Goal: Task Accomplishment & Management: Manage account settings

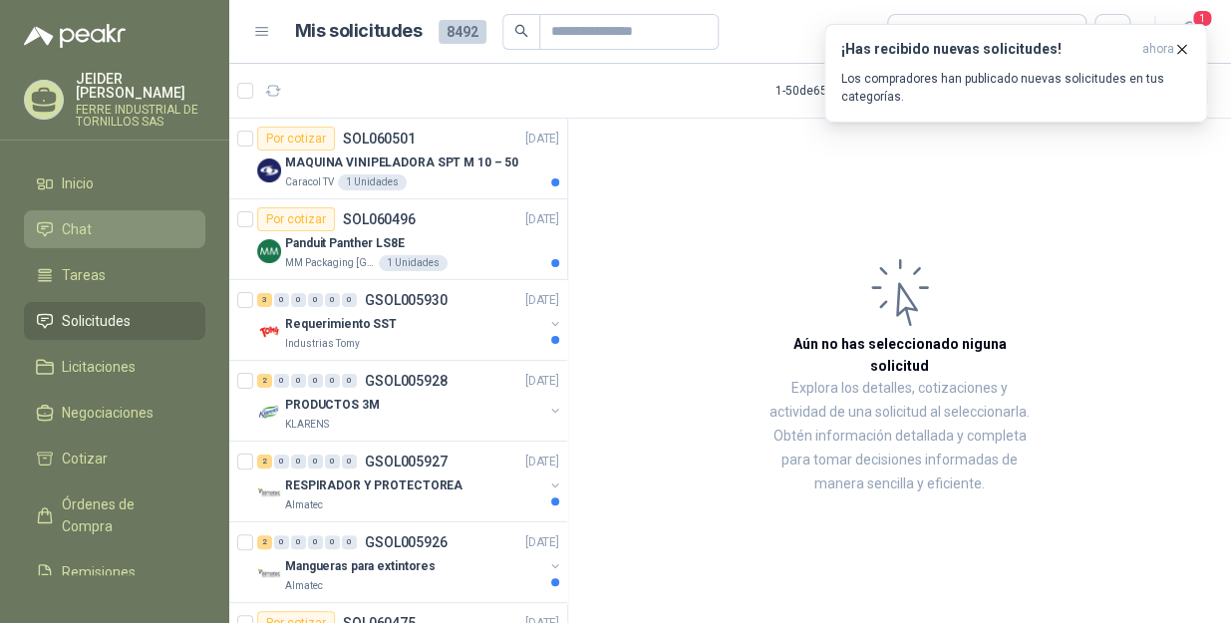
drag, startPoint x: 1179, startPoint y: 49, endPoint x: 90, endPoint y: 198, distance: 1099.4
click at [1162, 49] on button "¡Has recibido nuevas solicitudes! ahora Los compradores han publicado nuevas so…" at bounding box center [1015, 73] width 383 height 99
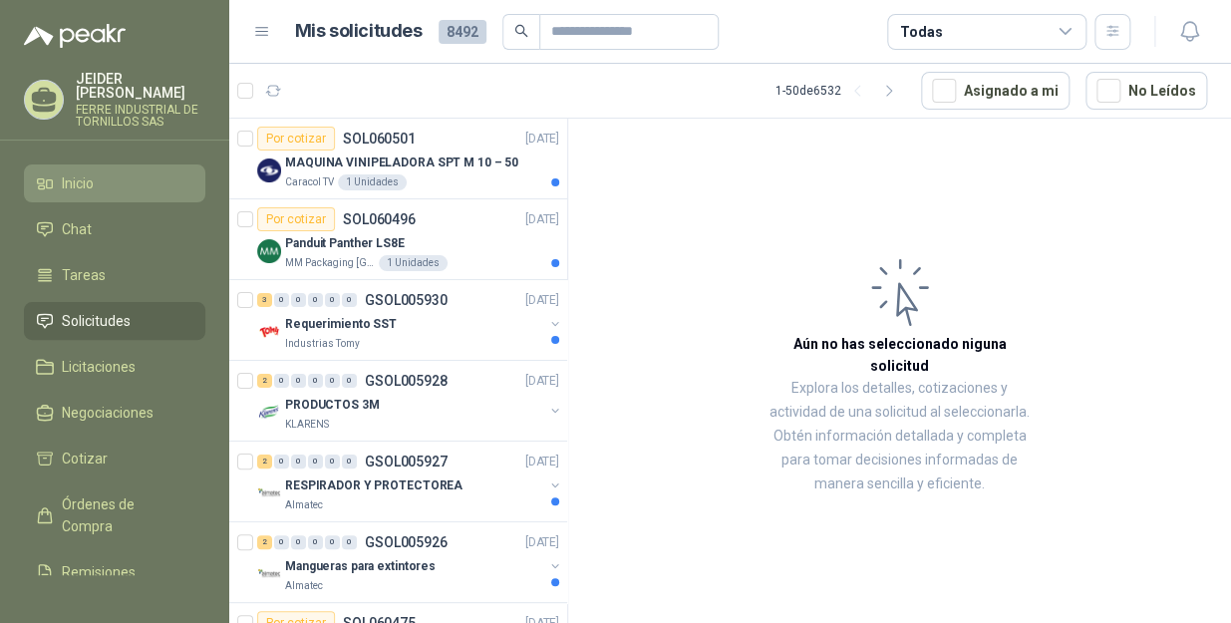
click at [113, 172] on li "Inicio" at bounding box center [114, 183] width 157 height 22
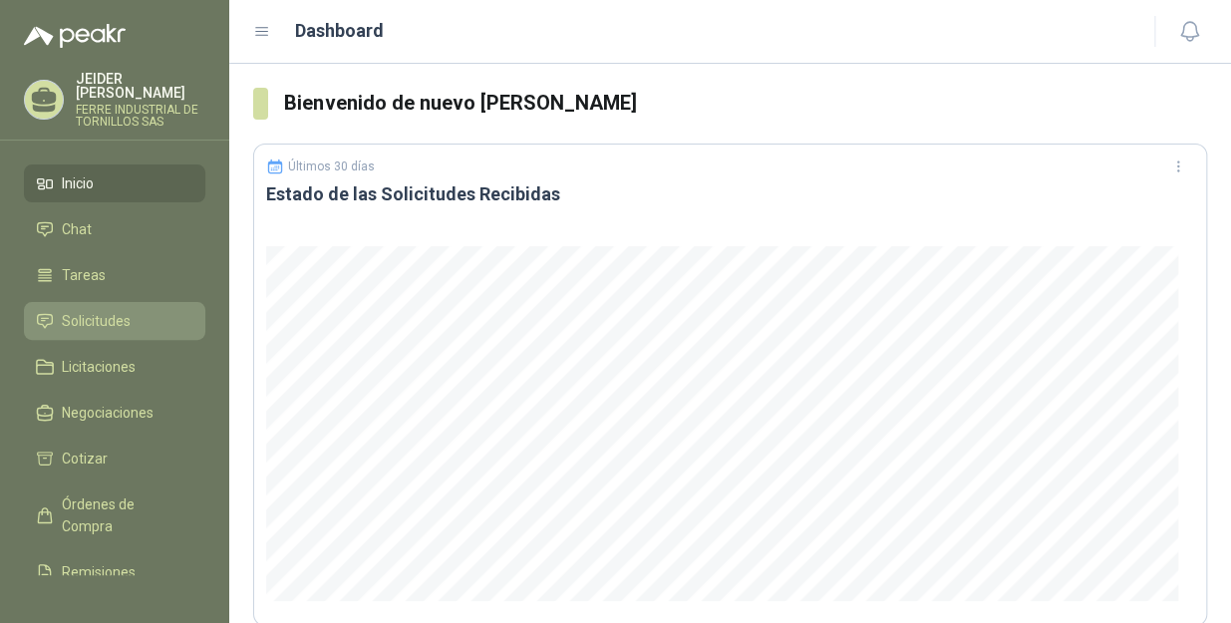
click at [91, 310] on span "Solicitudes" at bounding box center [96, 321] width 69 height 22
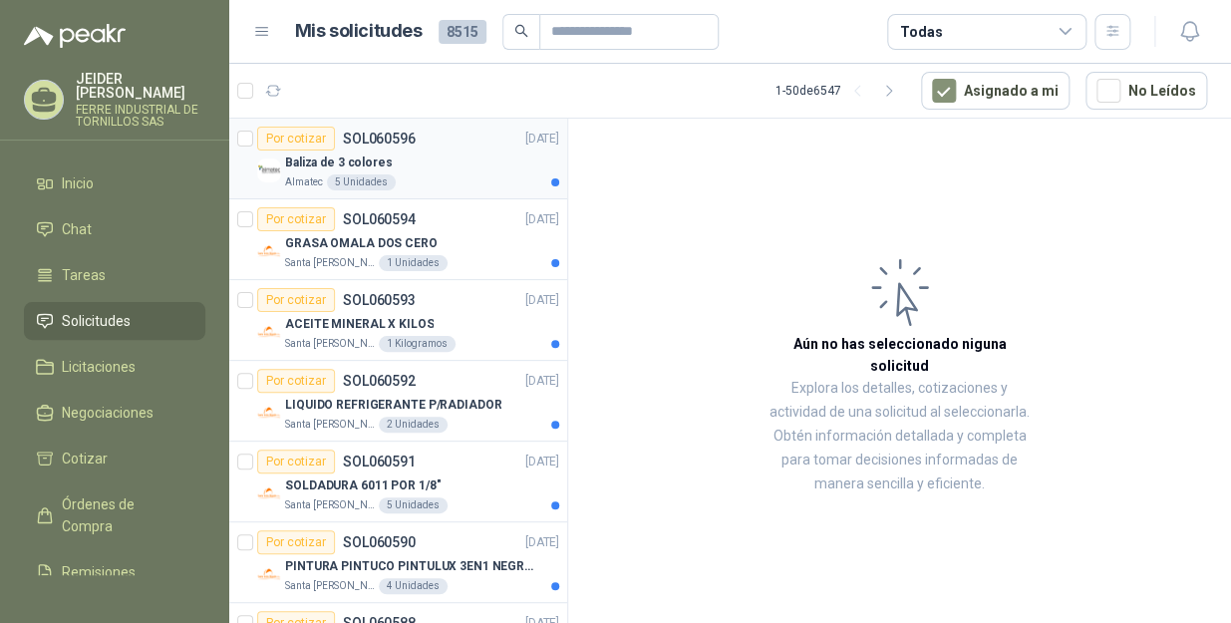
click at [435, 167] on div "Baliza de 3 colores" at bounding box center [422, 162] width 274 height 24
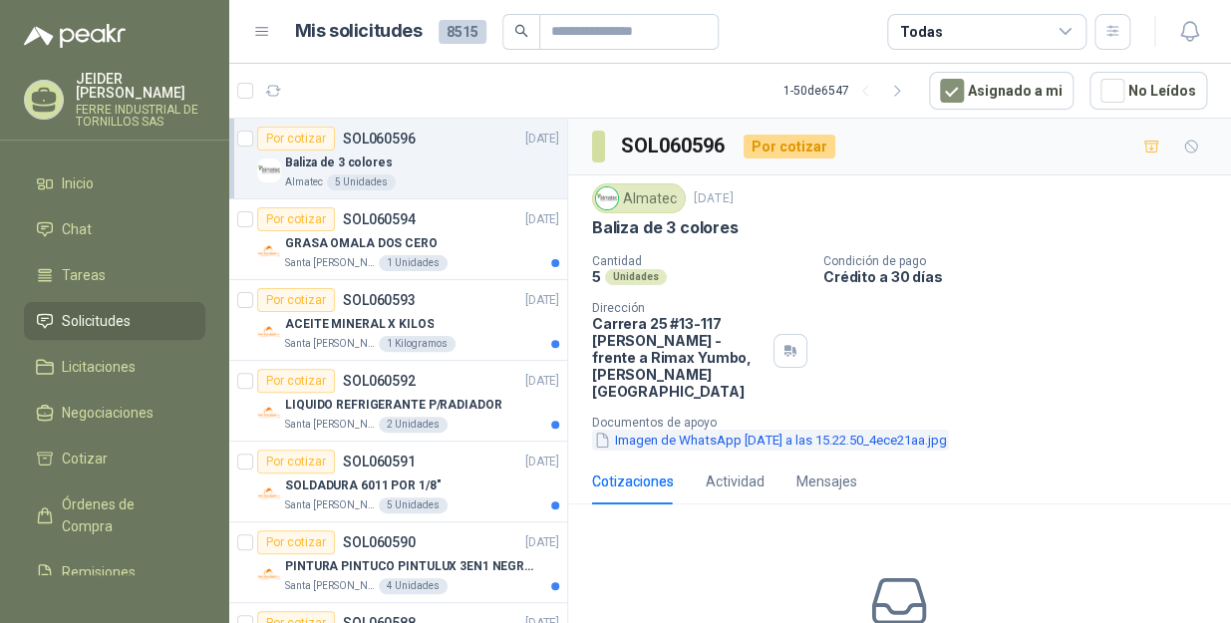
click at [762, 429] on button "Imagen de WhatsApp [DATE] a las 15.22.50_4ece21aa.jpg" at bounding box center [770, 439] width 357 height 21
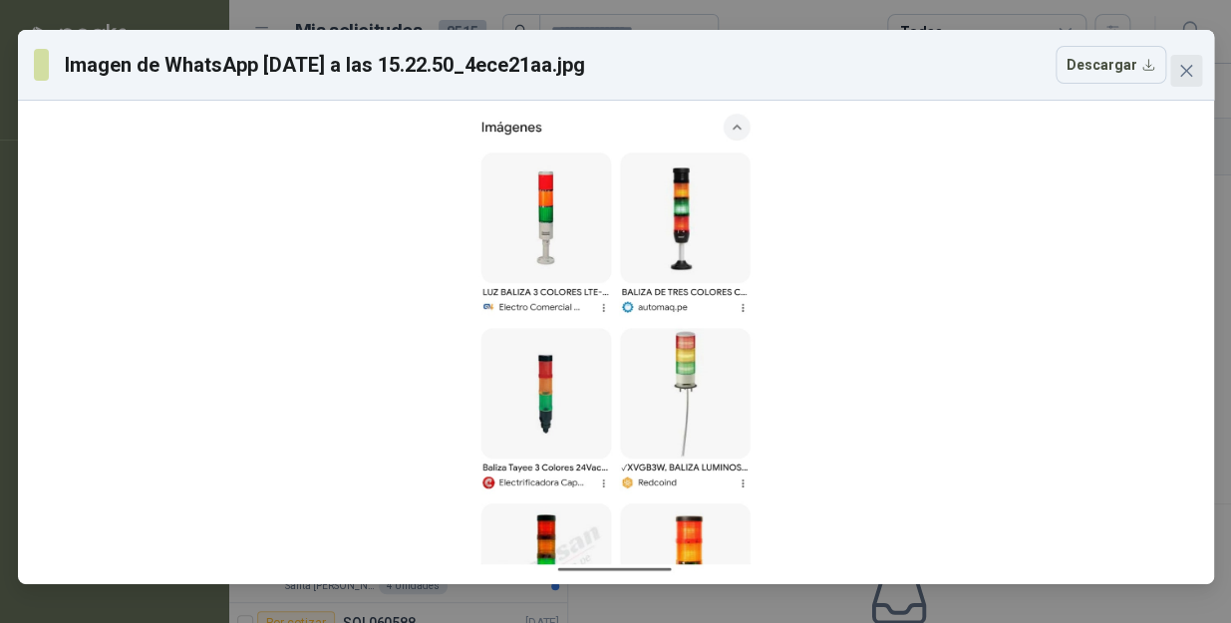
click at [1173, 70] on span "Close" at bounding box center [1186, 71] width 32 height 16
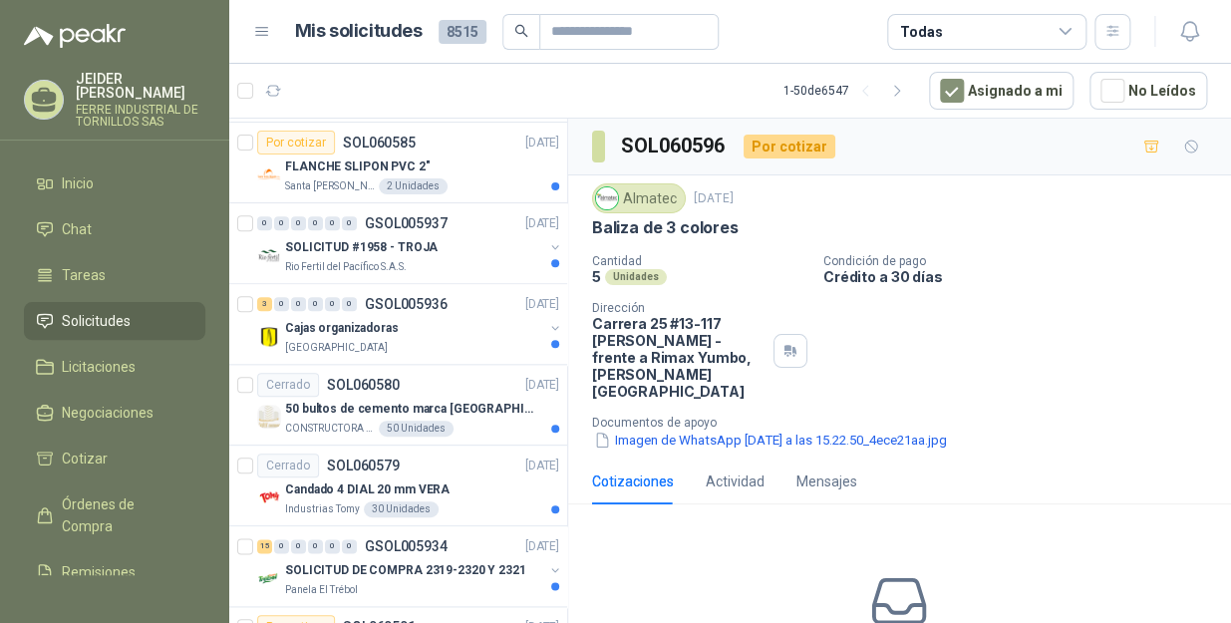
scroll to position [724, 0]
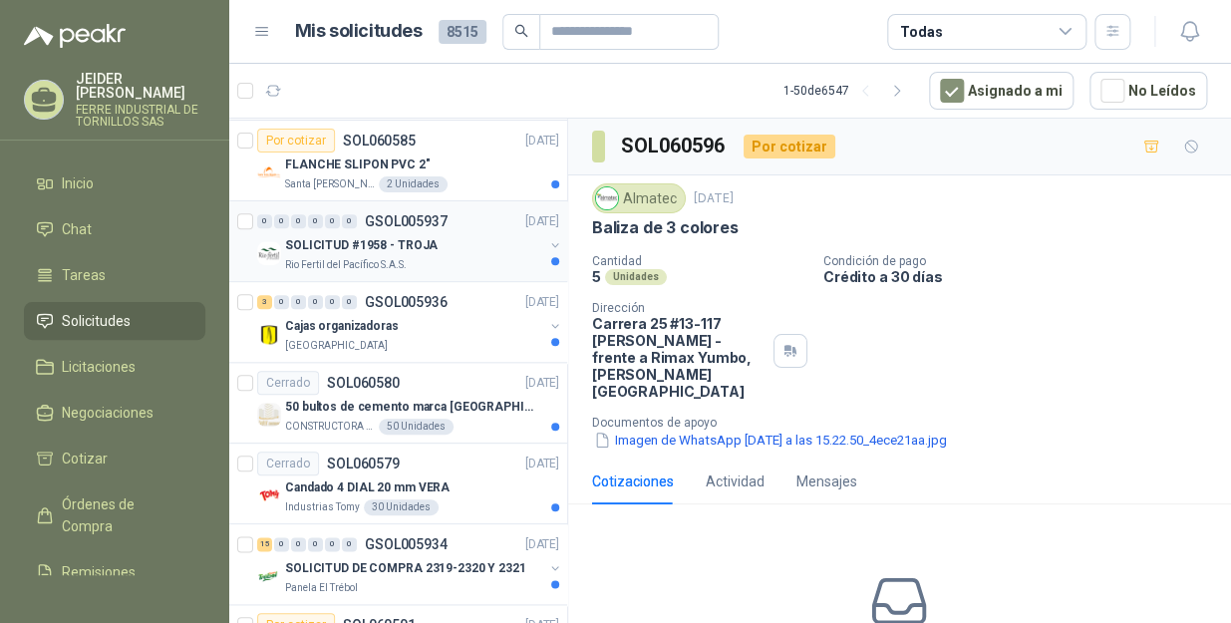
click at [422, 242] on p "SOLICITUD #1958 - TROJA" at bounding box center [361, 245] width 152 height 19
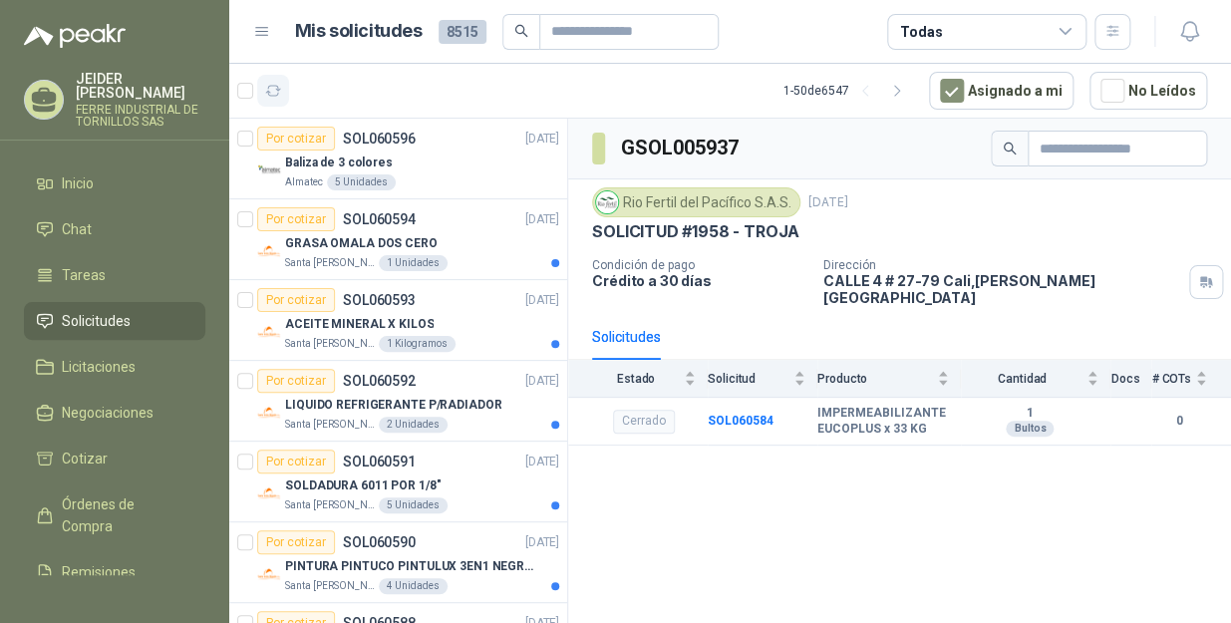
click at [265, 91] on icon "button" at bounding box center [273, 91] width 17 height 17
